Goal: Task Accomplishment & Management: Use online tool/utility

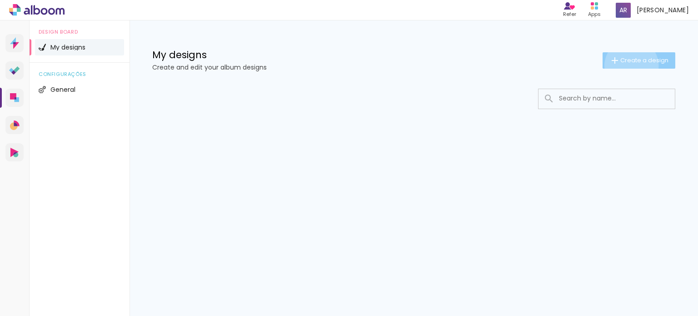
click at [630, 65] on paper-button "Create a design" at bounding box center [638, 60] width 73 height 16
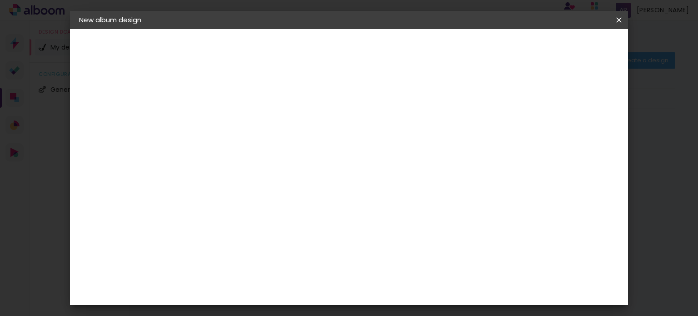
click at [228, 119] on input at bounding box center [228, 122] width 0 height 14
type input "TEA"
type paper-input "TEA"
click at [0, 0] on slot "Next" at bounding box center [0, 0] width 0 height 0
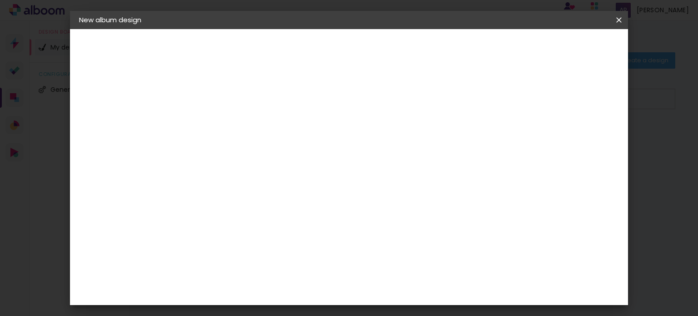
click at [356, 49] on paper-button "Next" at bounding box center [339, 47] width 33 height 15
click at [253, 151] on input "text" at bounding box center [240, 158] width 25 height 14
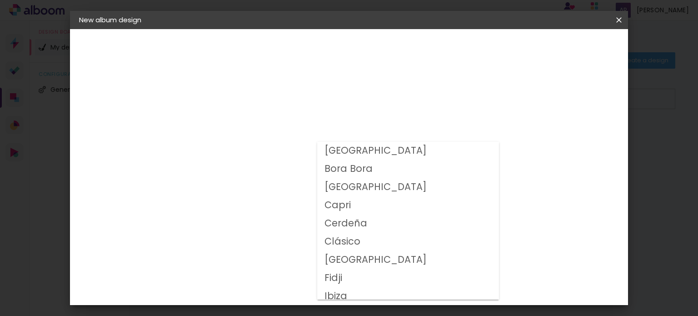
click at [0, 0] on slot "Capri" at bounding box center [0, 0] width 0 height 0
type input "Capri"
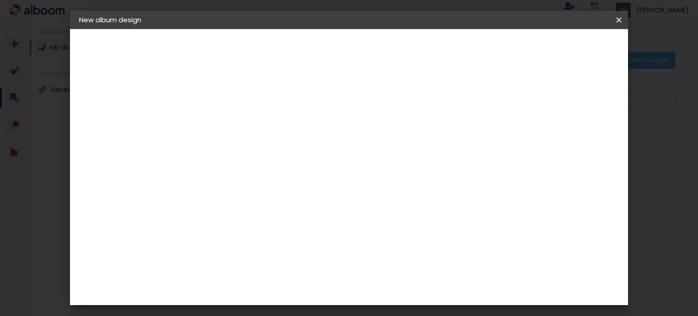
scroll to position [94, 0]
click at [288, 230] on span "20 × 40" at bounding box center [267, 242] width 41 height 24
click at [0, 0] on slot "Next" at bounding box center [0, 0] width 0 height 0
click at [442, 46] on span "Start design" at bounding box center [423, 48] width 38 height 6
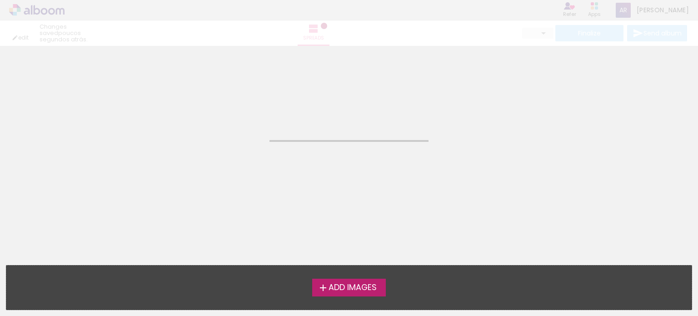
click at [351, 290] on span "Add Images" at bounding box center [352, 287] width 48 height 8
click at [0, 0] on input "file" at bounding box center [0, 0] width 0 height 0
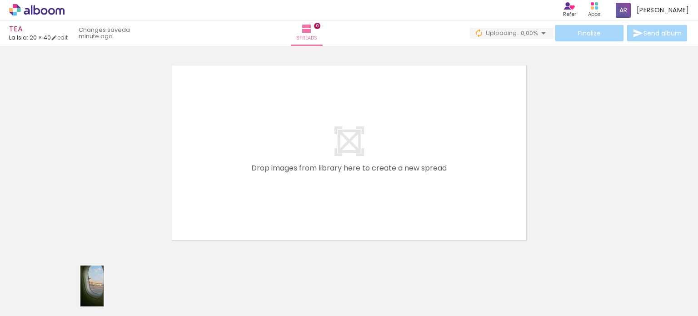
drag, startPoint x: 93, startPoint y: 279, endPoint x: 108, endPoint y: 293, distance: 20.0
click at [95, 293] on div at bounding box center [82, 285] width 25 height 45
click at [42, 287] on iron-icon at bounding box center [38, 288] width 7 height 7
click at [40, 274] on paper-item "All images" at bounding box center [29, 277] width 47 height 8
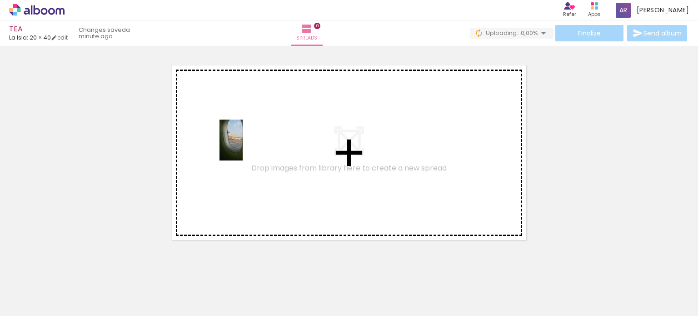
drag, startPoint x: 86, startPoint y: 275, endPoint x: 247, endPoint y: 147, distance: 205.2
click at [247, 147] on quentale-workspace at bounding box center [349, 158] width 698 height 316
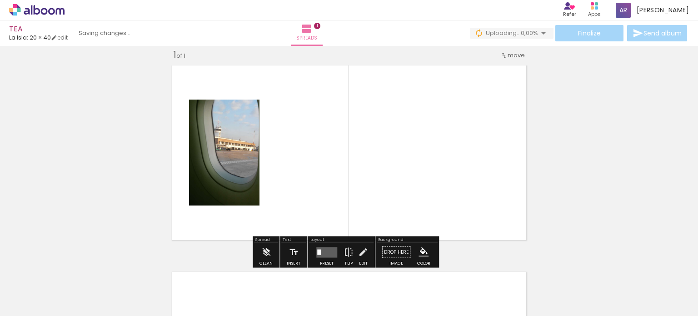
scroll to position [11, 0]
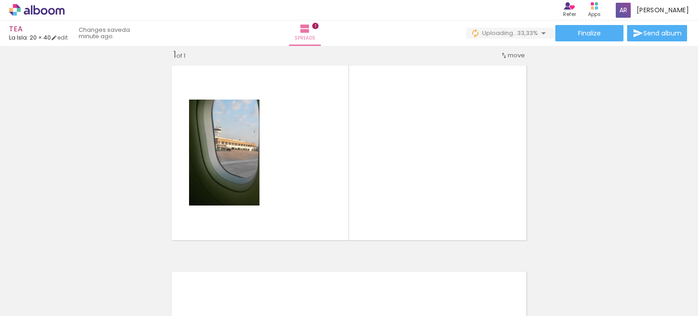
click at [94, 283] on div at bounding box center [82, 285] width 23 height 41
click at [94, 281] on div at bounding box center [82, 285] width 23 height 41
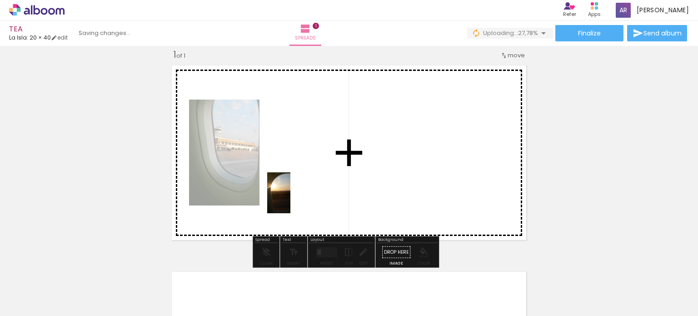
drag, startPoint x: 143, startPoint y: 279, endPoint x: 305, endPoint y: 193, distance: 183.9
click at [305, 193] on quentale-workspace at bounding box center [349, 158] width 698 height 316
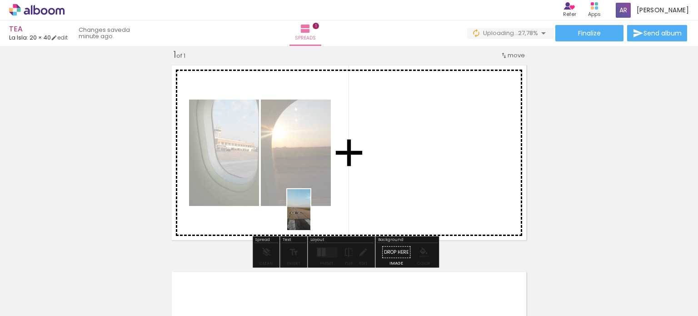
drag, startPoint x: 194, startPoint y: 282, endPoint x: 371, endPoint y: 171, distance: 208.6
click at [371, 171] on quentale-workspace at bounding box center [349, 158] width 698 height 316
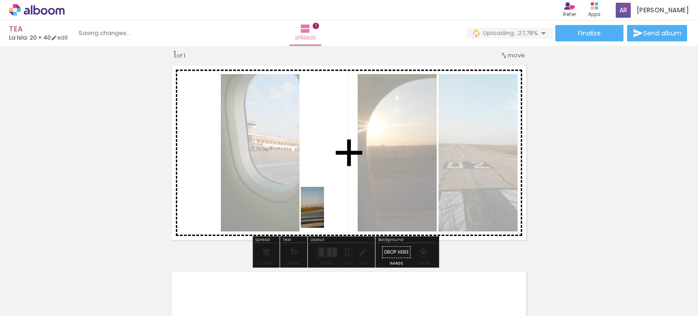
drag, startPoint x: 246, startPoint y: 277, endPoint x: 336, endPoint y: 199, distance: 118.8
click at [336, 199] on quentale-workspace at bounding box center [349, 158] width 698 height 316
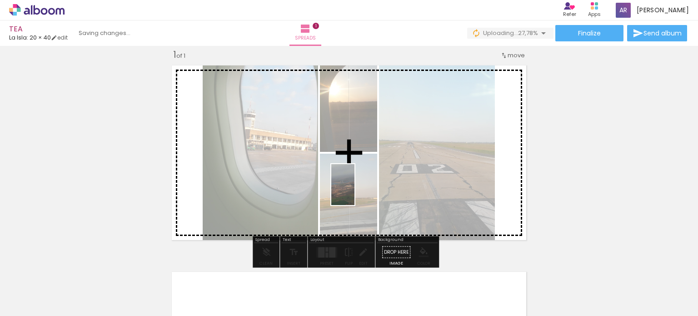
drag, startPoint x: 303, startPoint y: 282, endPoint x: 369, endPoint y: 173, distance: 127.1
click at [369, 173] on quentale-workspace at bounding box center [349, 158] width 698 height 316
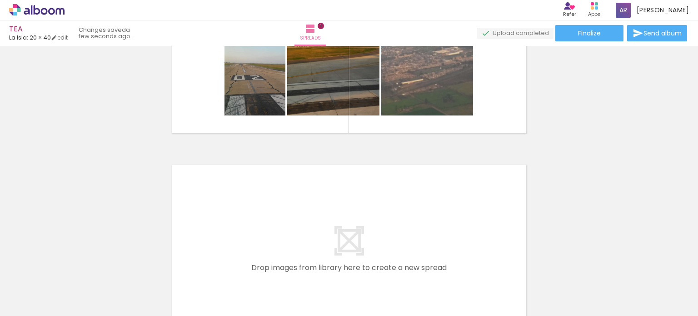
scroll to position [234, 0]
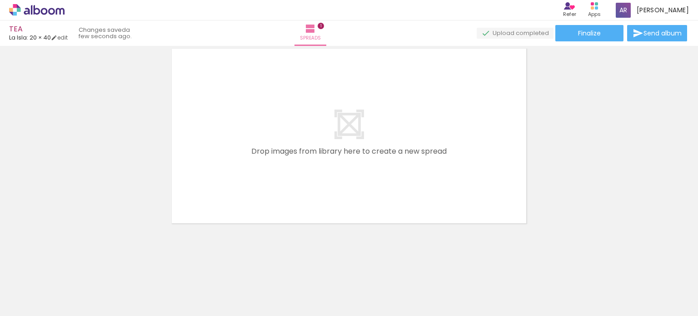
click at [94, 292] on div at bounding box center [82, 285] width 23 height 41
click at [94, 286] on div at bounding box center [82, 285] width 23 height 41
click at [94, 285] on div at bounding box center [82, 285] width 23 height 41
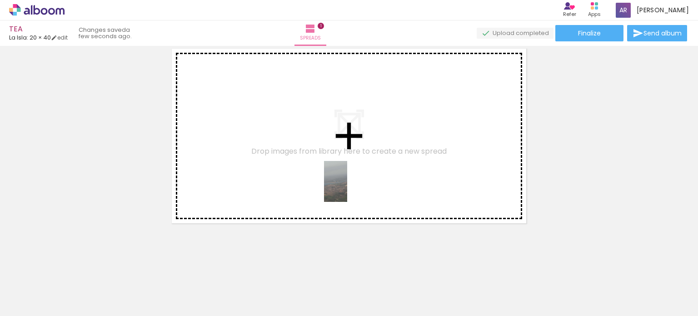
drag, startPoint x: 349, startPoint y: 284, endPoint x: 334, endPoint y: 168, distance: 117.2
click at [334, 168] on quentale-workspace at bounding box center [349, 158] width 698 height 316
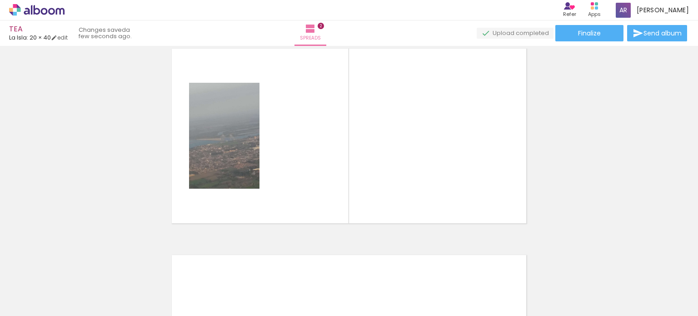
scroll to position [218, 0]
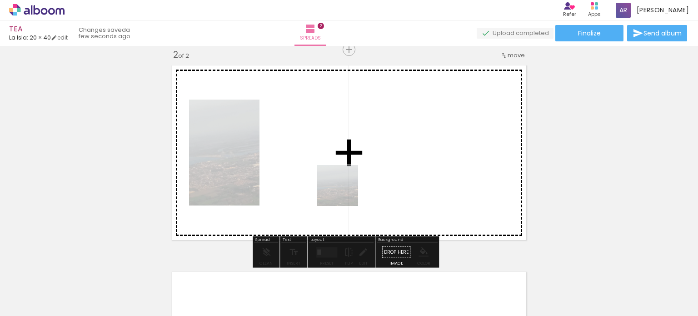
drag, startPoint x: 354, startPoint y: 293, endPoint x: 382, endPoint y: 247, distance: 53.2
click at [332, 157] on quentale-workspace at bounding box center [349, 158] width 698 height 316
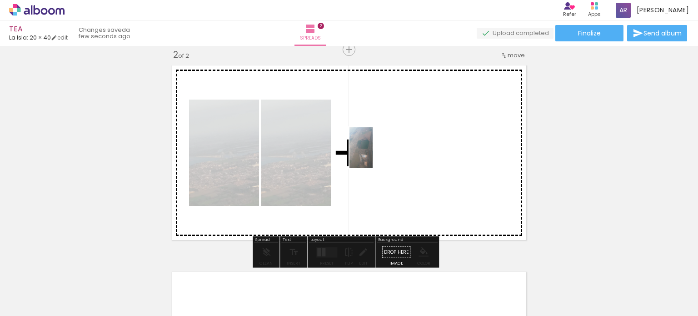
drag, startPoint x: 387, startPoint y: 273, endPoint x: 414, endPoint y: 245, distance: 38.5
click at [374, 142] on quentale-workspace at bounding box center [349, 158] width 698 height 316
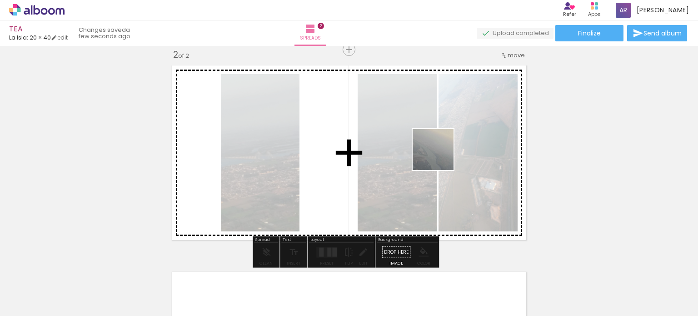
drag, startPoint x: 430, startPoint y: 276, endPoint x: 463, endPoint y: 200, distance: 83.4
click at [440, 151] on quentale-workspace at bounding box center [349, 158] width 698 height 316
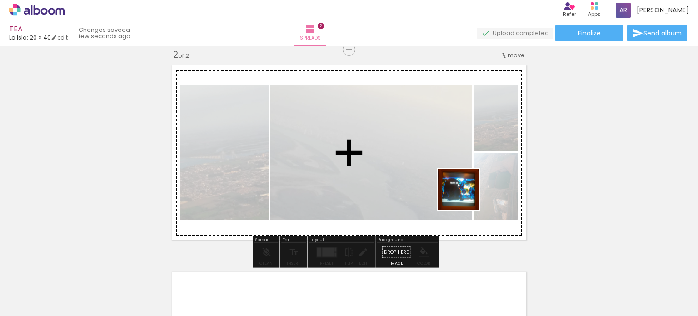
drag, startPoint x: 491, startPoint y: 287, endPoint x: 441, endPoint y: 162, distance: 135.0
click at [441, 162] on quentale-workspace at bounding box center [349, 158] width 698 height 316
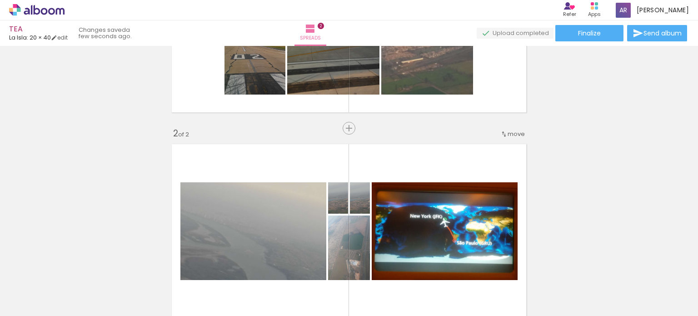
scroll to position [132, 0]
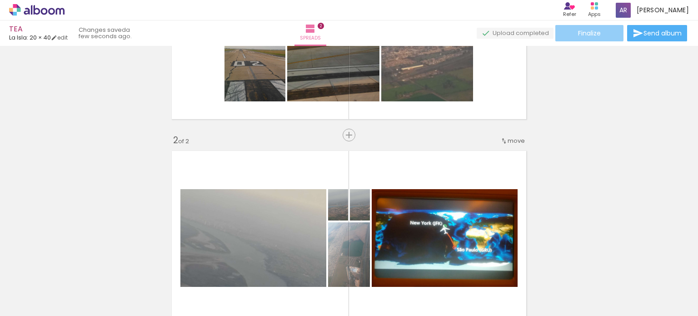
click at [590, 30] on span "Finalize" at bounding box center [589, 33] width 23 height 6
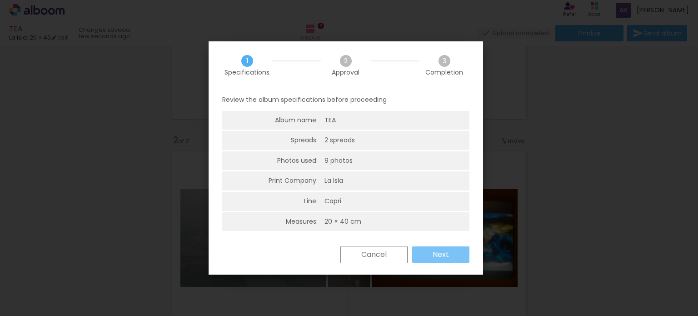
click at [0, 0] on slot "Next" at bounding box center [0, 0] width 0 height 0
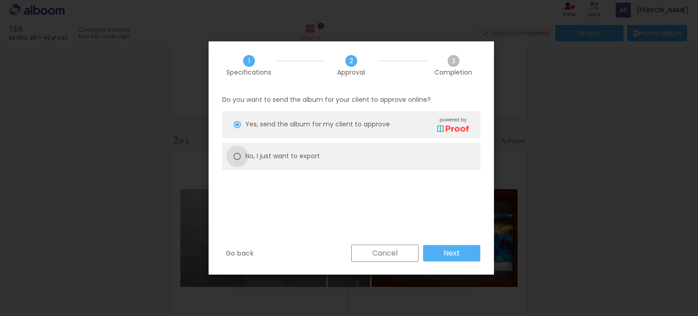
click at [238, 128] on div at bounding box center [236, 124] width 7 height 7
type paper-radio-button "on"
click at [0, 0] on slot "Next" at bounding box center [0, 0] width 0 height 0
type input "High, 300 DPI"
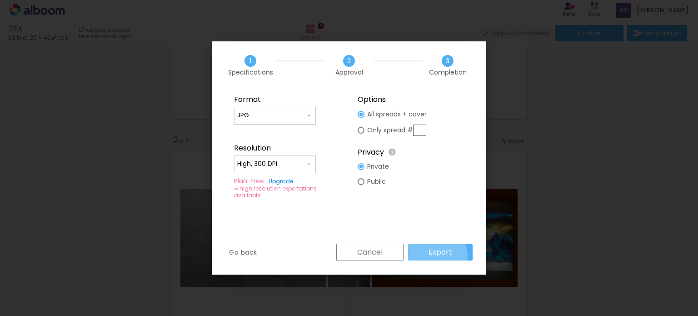
click at [0, 0] on slot "Export" at bounding box center [0, 0] width 0 height 0
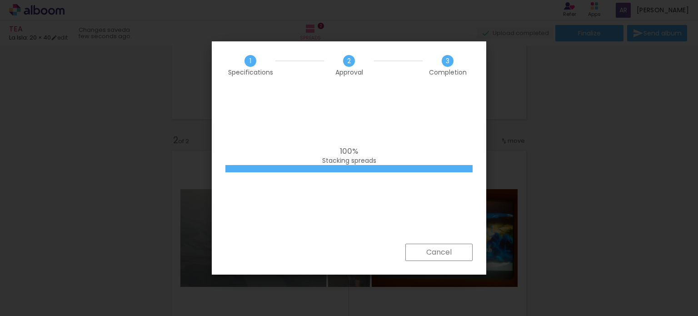
click at [552, 166] on iron-overlay-backdrop at bounding box center [349, 158] width 698 height 316
click at [323, 205] on div "100% Stacking spreads" at bounding box center [349, 166] width 274 height 154
click at [0, 0] on slot "Cancel" at bounding box center [0, 0] width 0 height 0
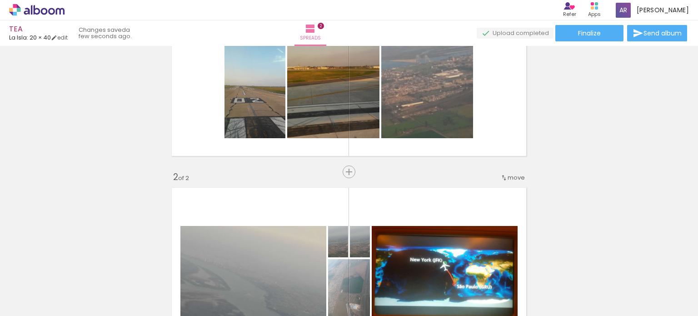
scroll to position [0, 0]
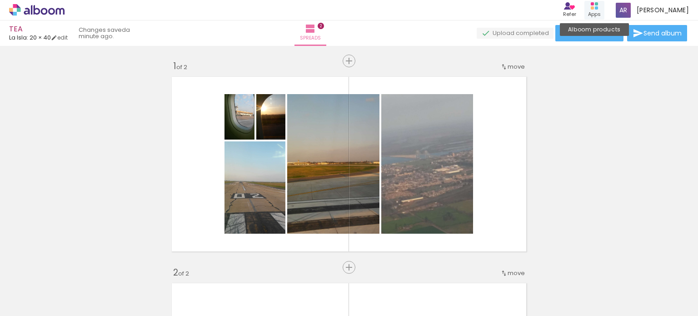
click at [594, 4] on rect at bounding box center [591, 3] width 3 height 3
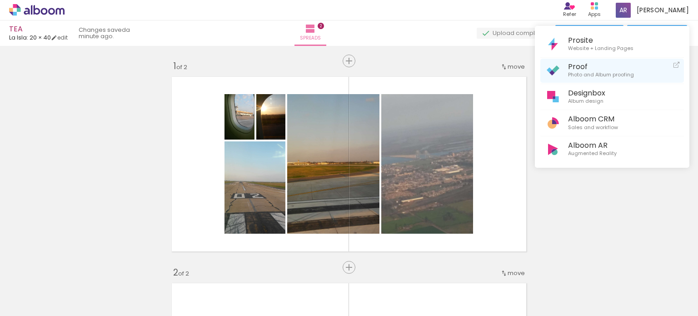
click at [591, 73] on span "Photo and Album proofing" at bounding box center [601, 75] width 66 height 8
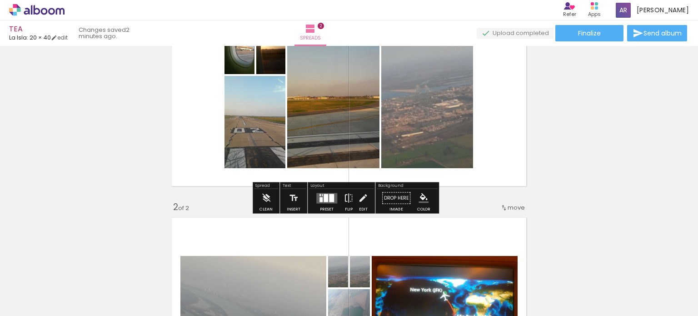
scroll to position [76, 0]
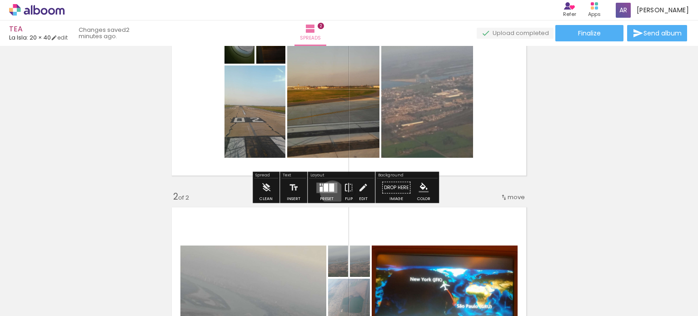
click at [331, 192] on div at bounding box center [326, 188] width 25 height 18
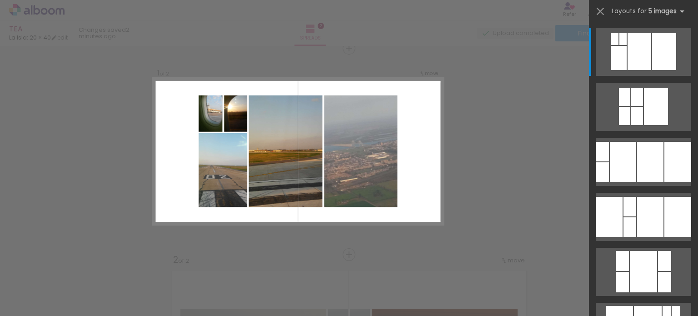
scroll to position [11, 0]
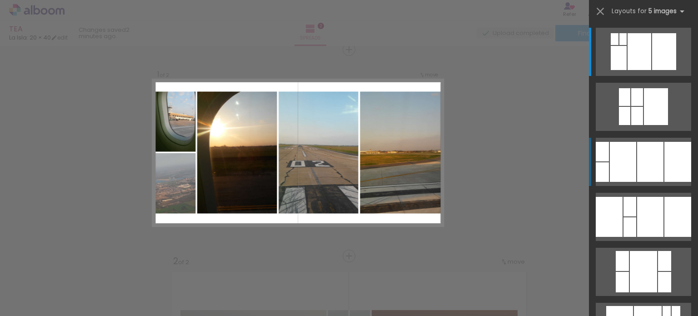
click at [637, 173] on div at bounding box center [650, 162] width 26 height 40
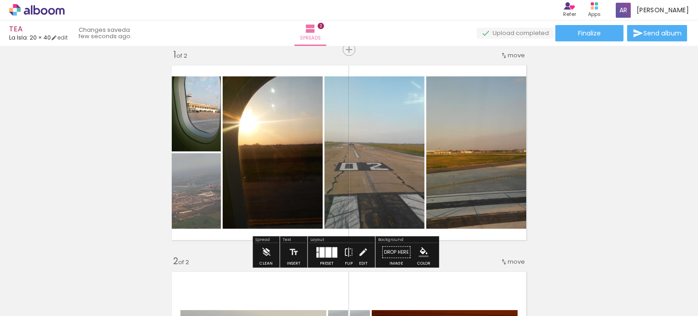
click at [42, 287] on iron-icon at bounding box center [38, 288] width 7 height 7
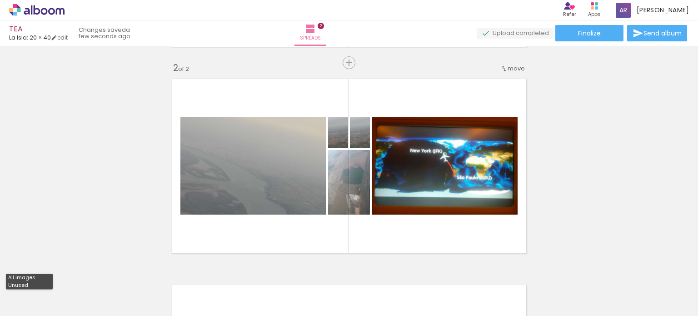
scroll to position [0, 0]
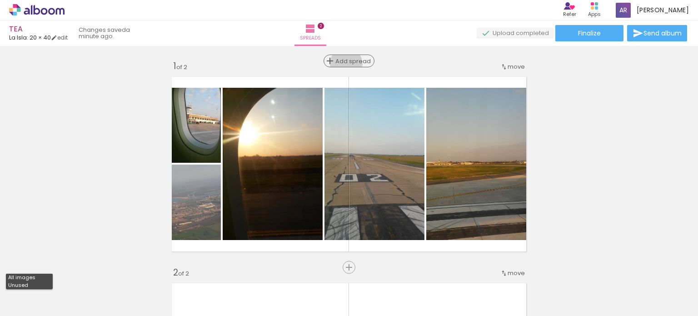
click at [342, 64] on span "Add spread" at bounding box center [352, 61] width 35 height 6
